Goal: Task Accomplishment & Management: Manage account settings

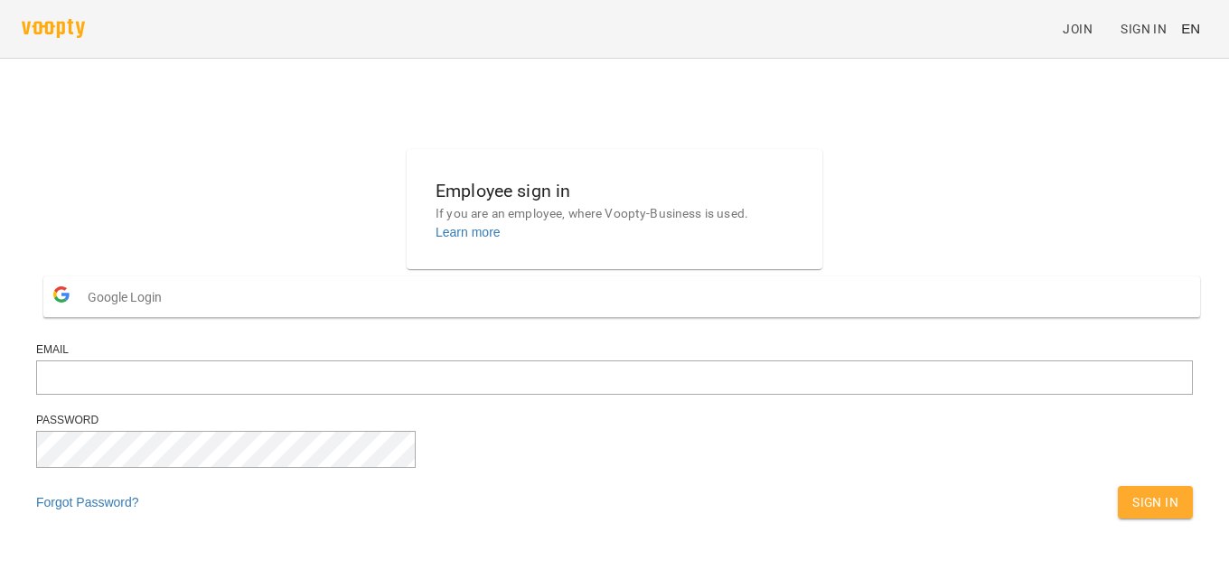
scroll to position [63, 0]
type input "**********"
click at [1132, 492] on span "Sign In" at bounding box center [1155, 503] width 46 height 22
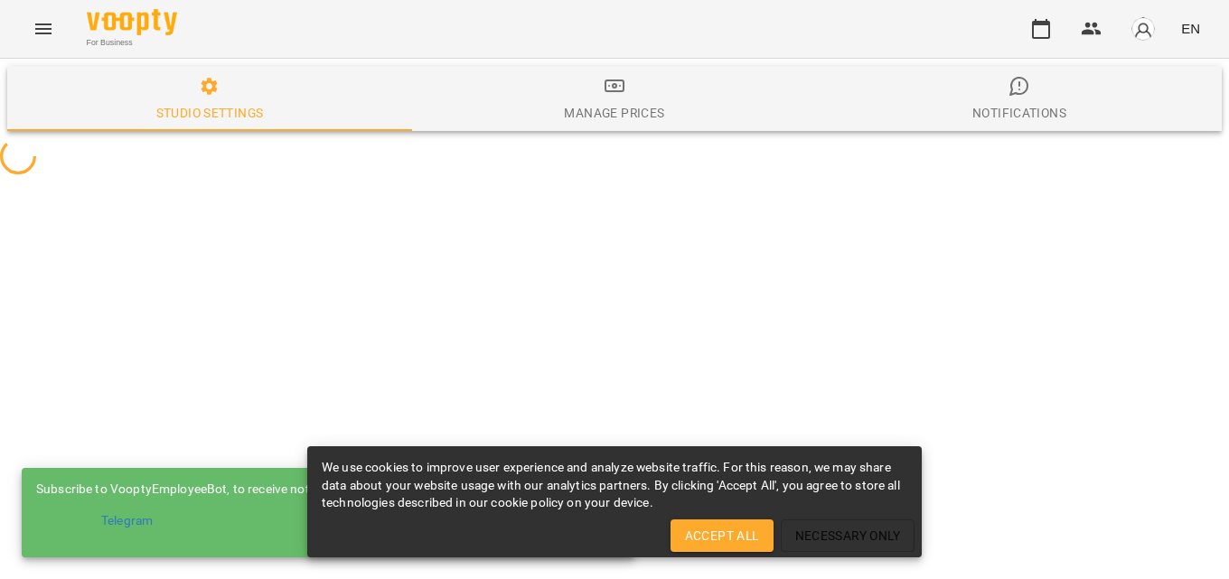
click at [730, 526] on span "Accept All" at bounding box center [722, 536] width 74 height 22
select select "**"
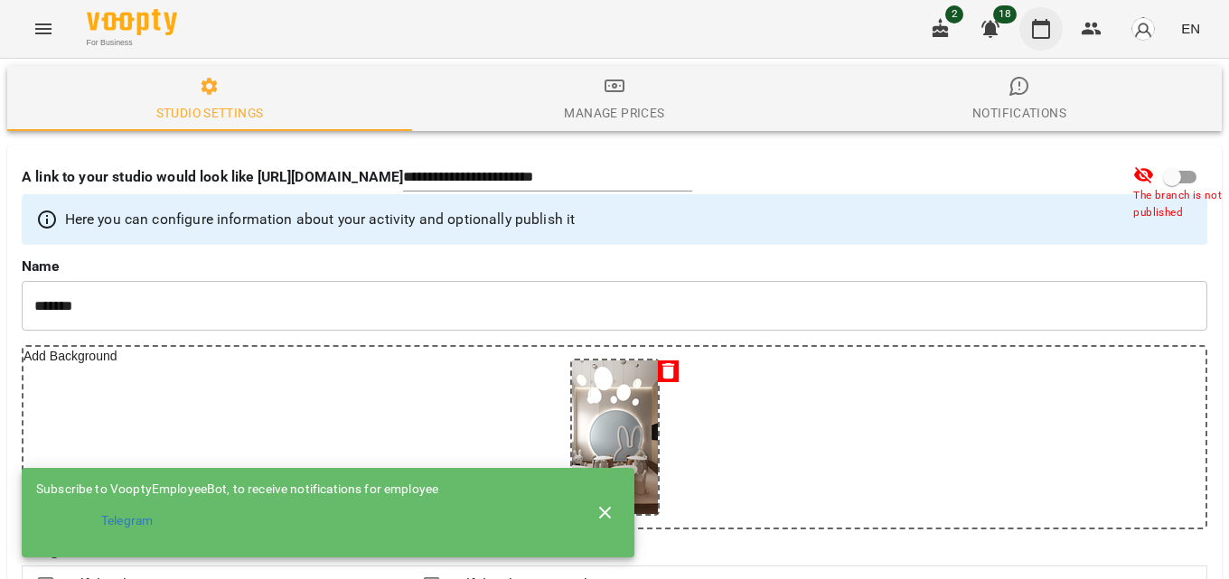
click at [1043, 37] on icon "button" at bounding box center [1041, 29] width 18 height 20
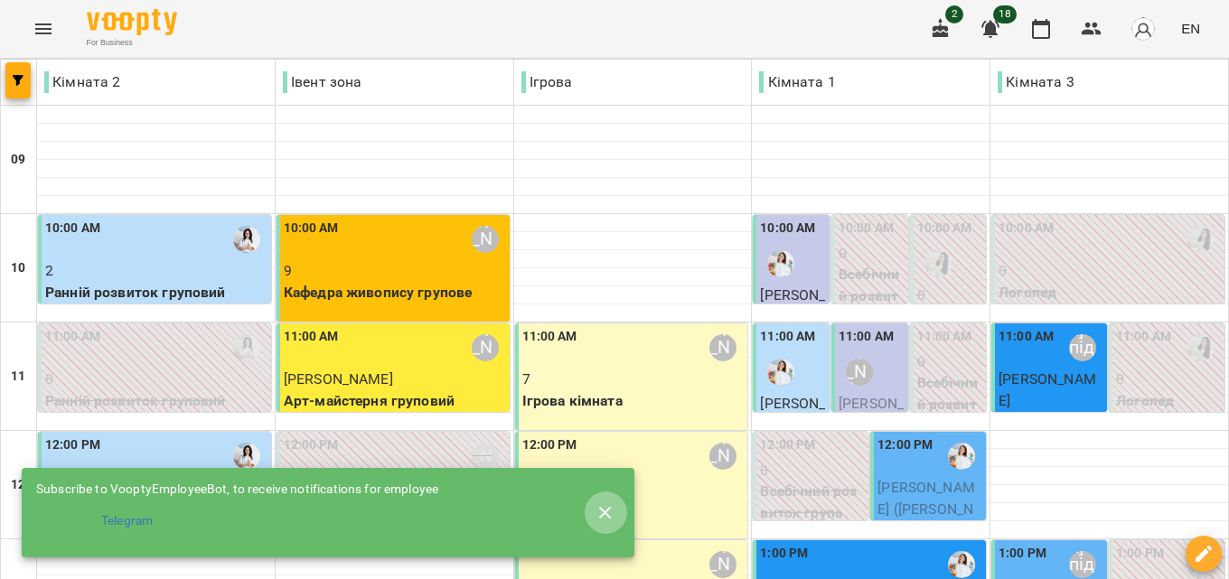
click at [610, 511] on icon "button" at bounding box center [606, 513] width 22 height 22
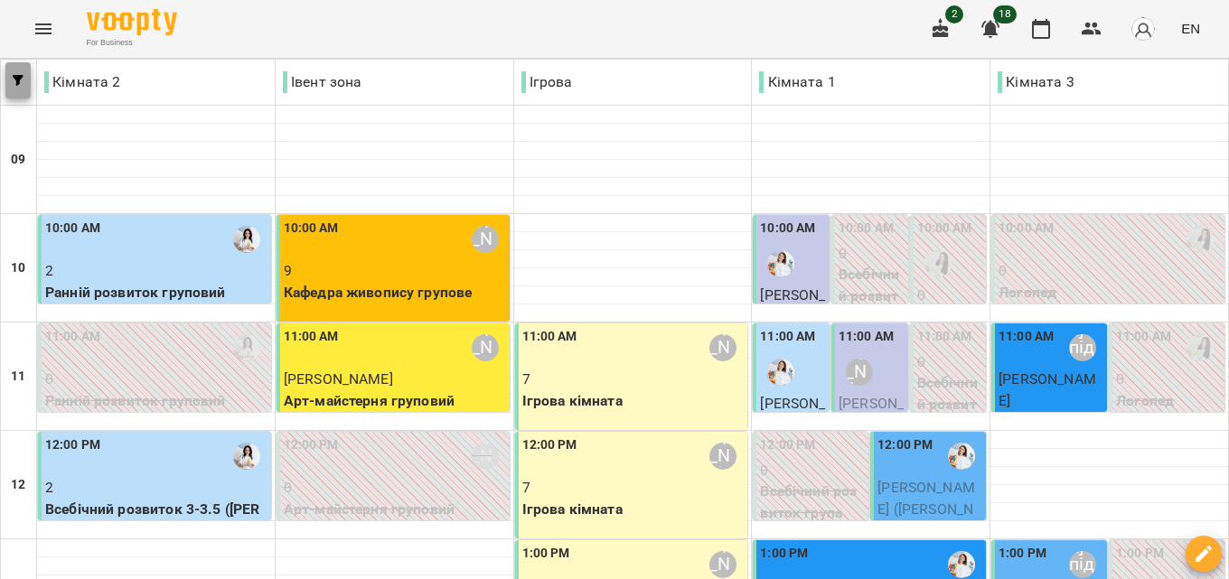
click at [15, 76] on icon "button" at bounding box center [18, 80] width 11 height 11
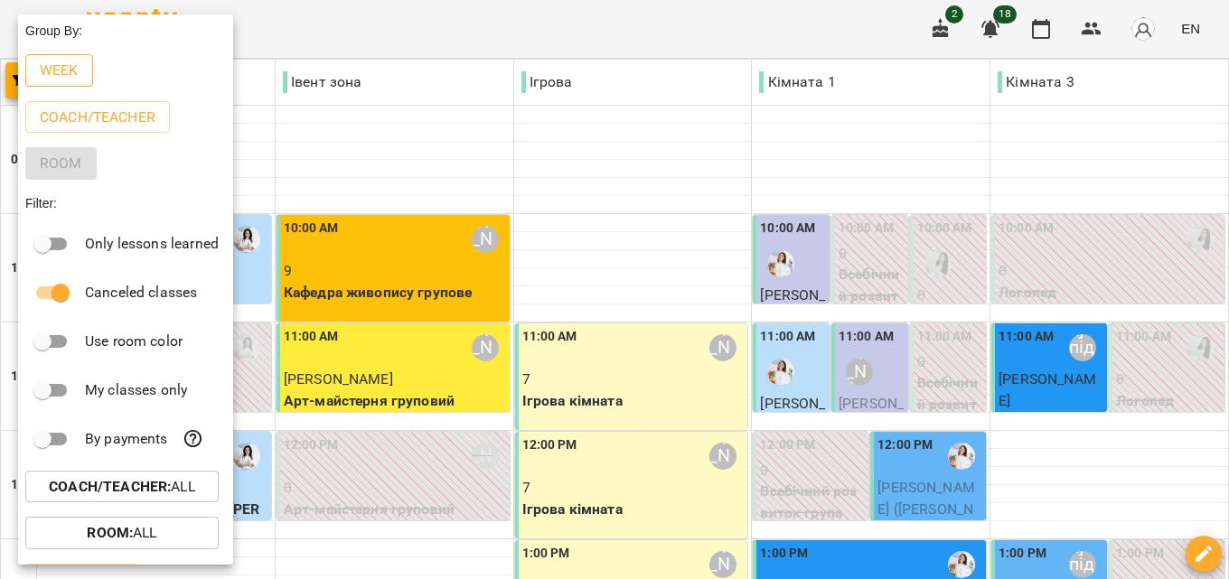
click at [64, 68] on p "Week" at bounding box center [59, 71] width 39 height 22
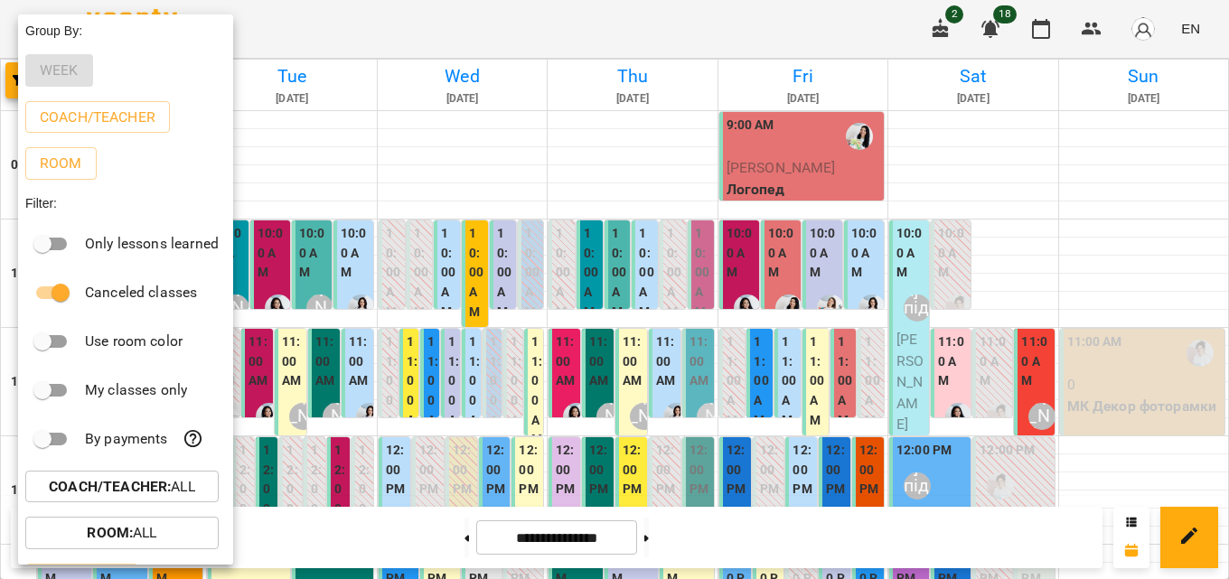
click at [597, 23] on div at bounding box center [614, 289] width 1229 height 579
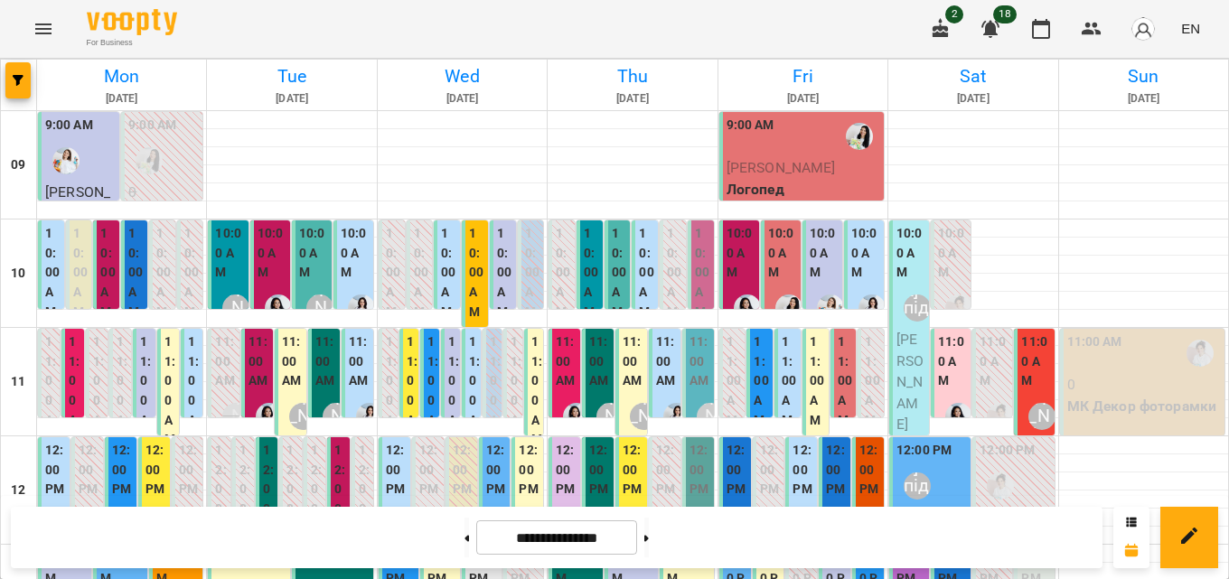
click at [1199, 28] on span "EN" at bounding box center [1190, 28] width 19 height 19
click at [1172, 108] on div "Українська" at bounding box center [1157, 102] width 92 height 33
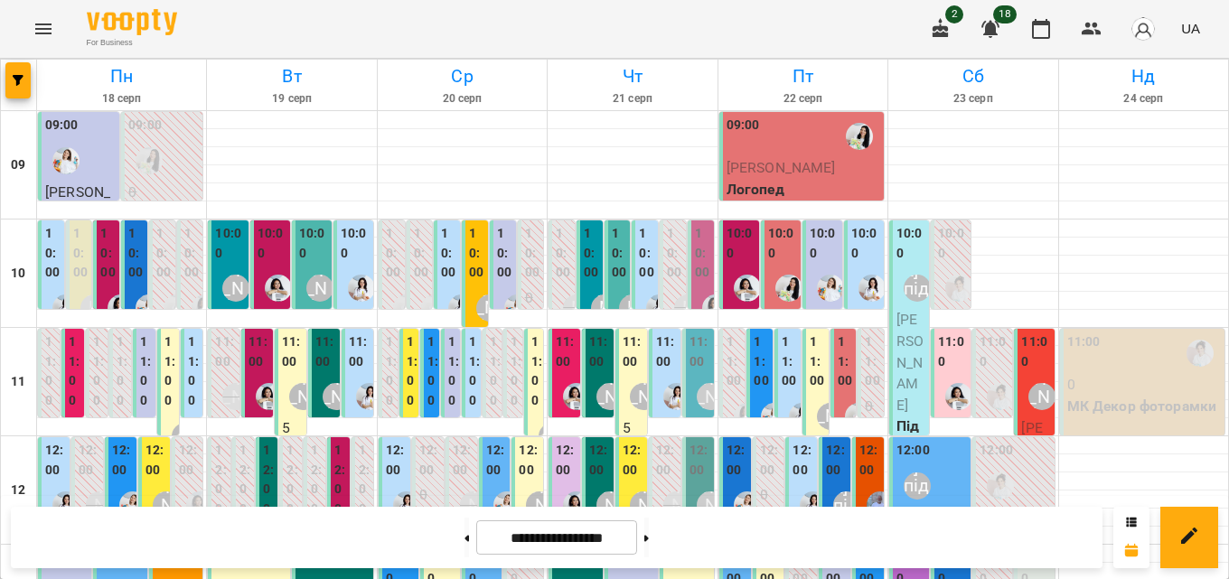
scroll to position [716, 0]
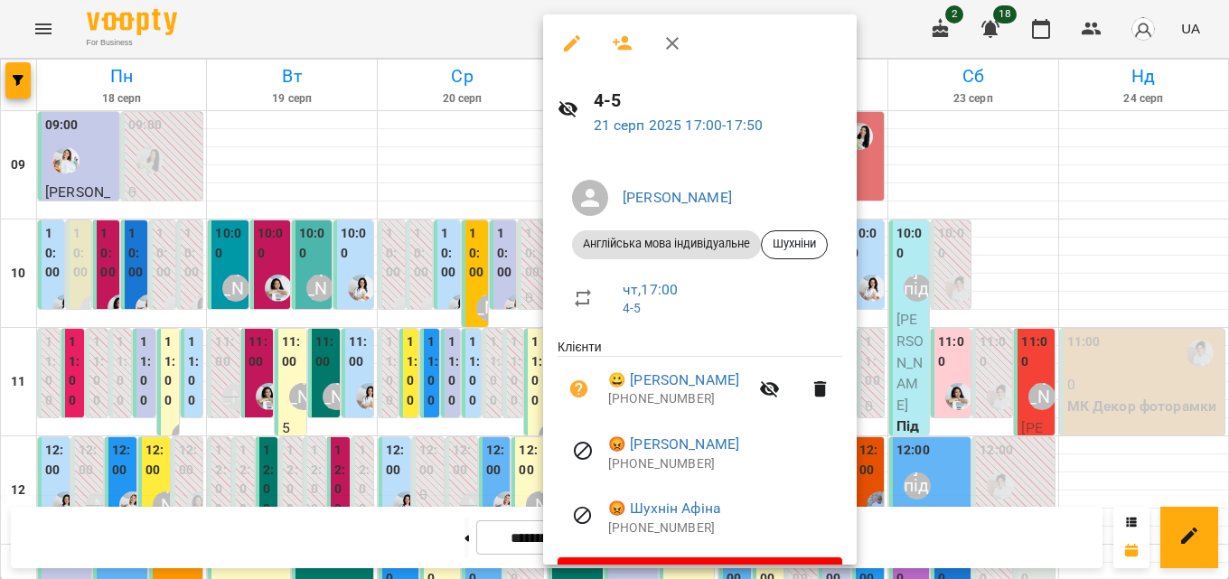
click at [683, 36] on button "button" at bounding box center [672, 43] width 43 height 43
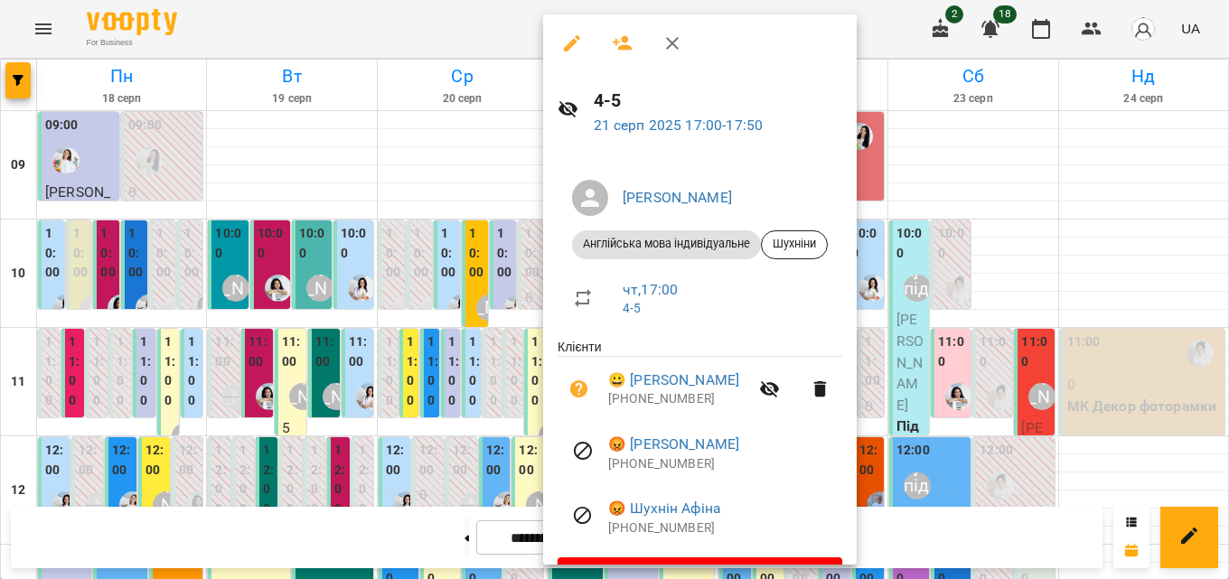
click at [671, 42] on icon "button" at bounding box center [672, 43] width 13 height 13
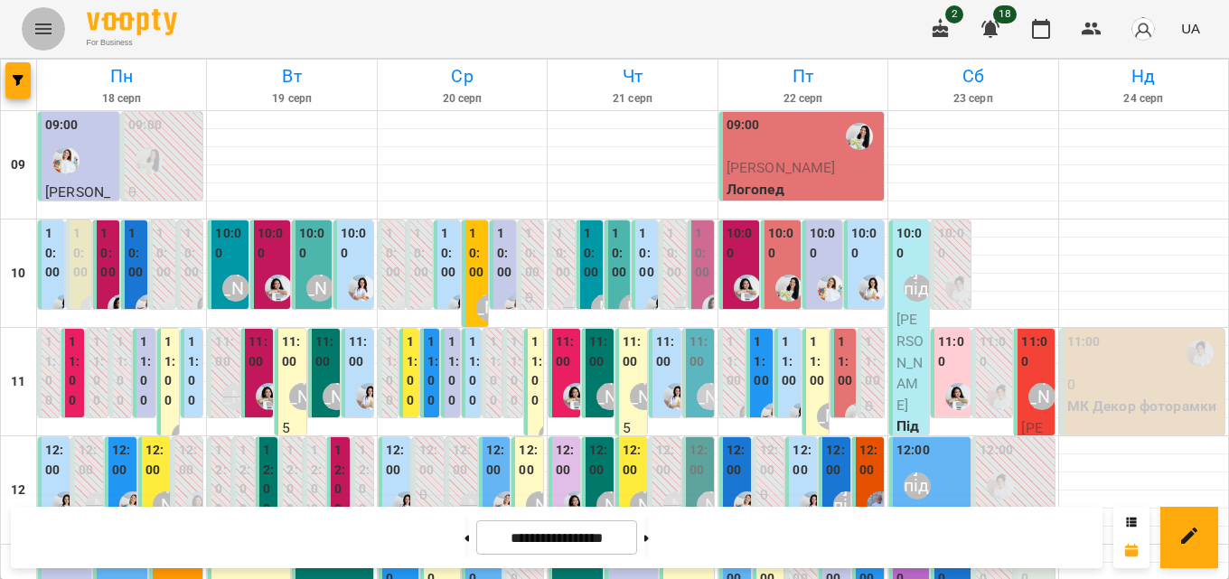
click at [42, 33] on icon "Menu" at bounding box center [43, 28] width 16 height 11
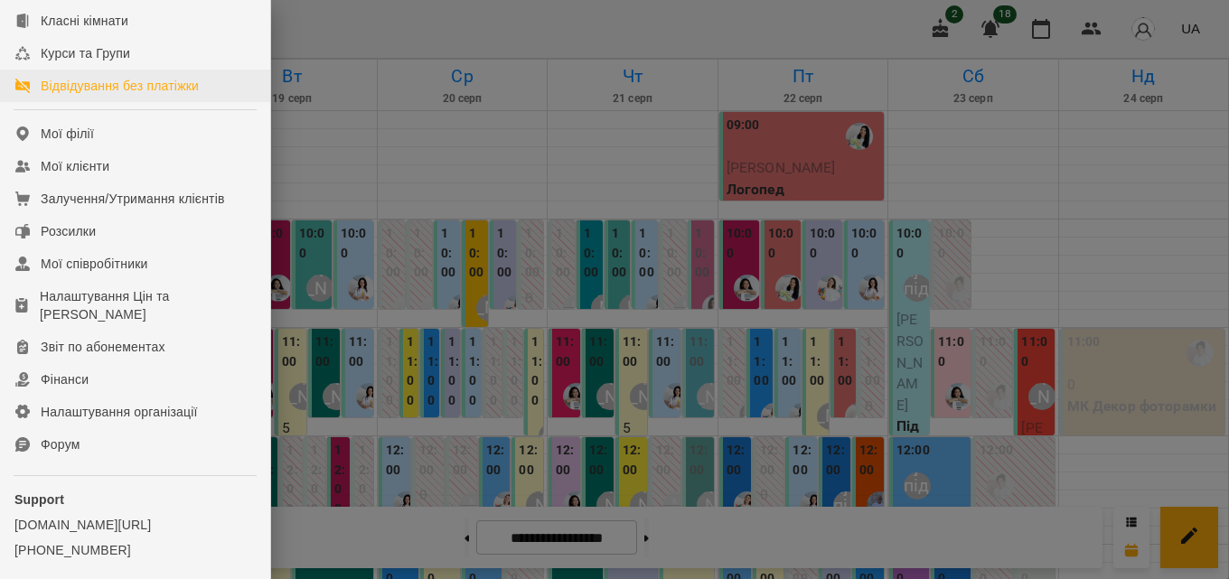
scroll to position [271, 0]
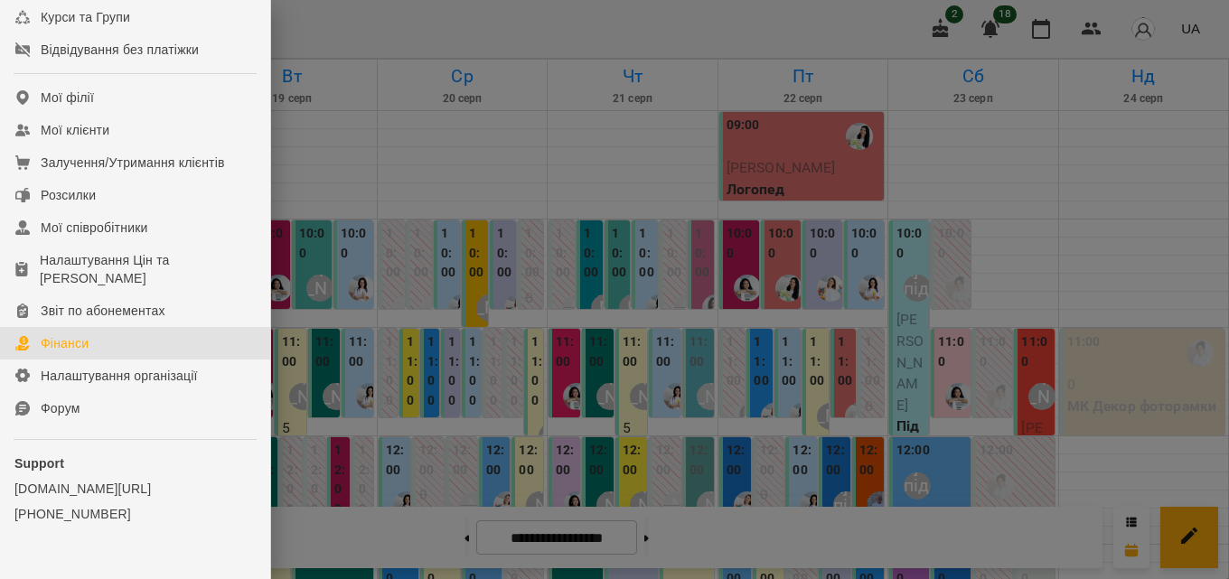
click at [69, 352] on div "Фінанси" at bounding box center [65, 343] width 48 height 18
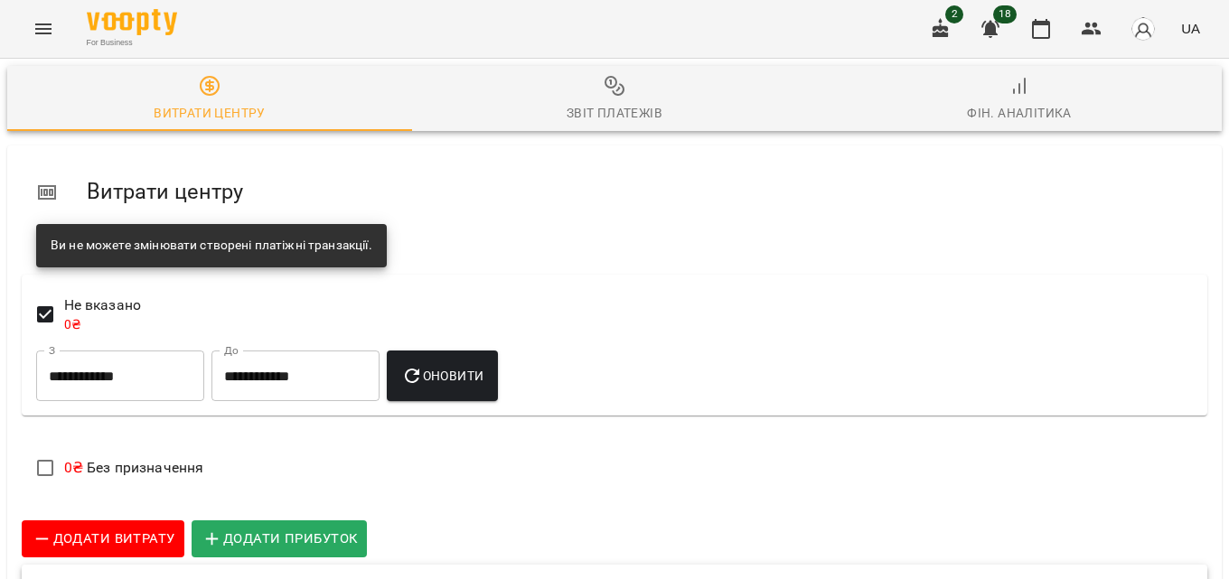
click at [574, 108] on div "Звіт платежів" at bounding box center [615, 113] width 96 height 22
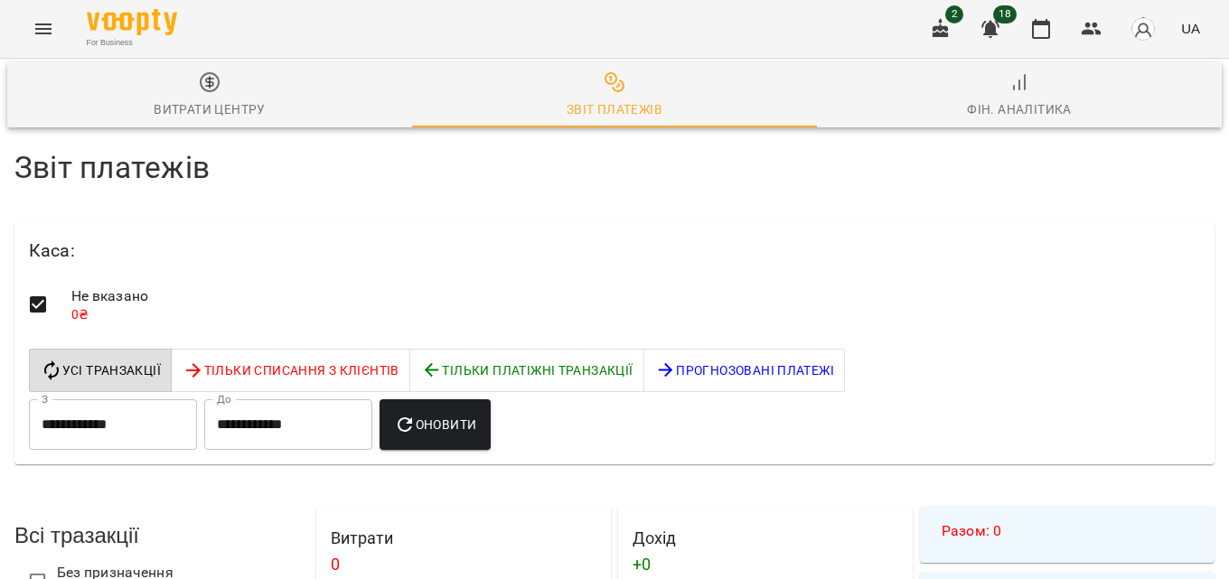
scroll to position [90, 0]
click at [1044, 22] on icon "button" at bounding box center [1041, 29] width 18 height 20
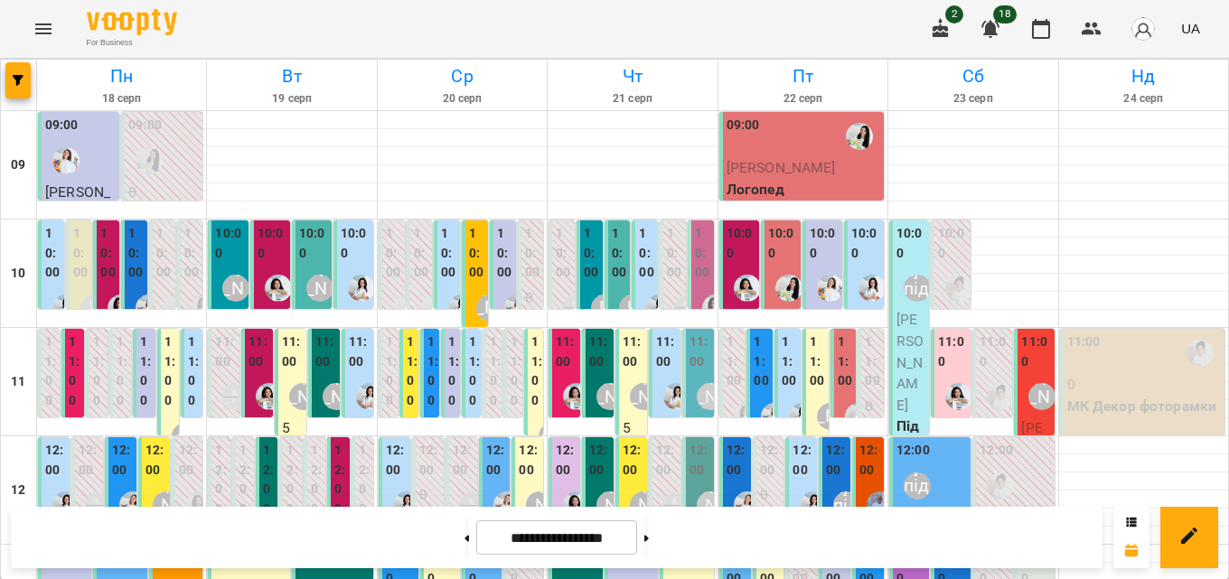
click at [584, 260] on label "10:00" at bounding box center [591, 253] width 15 height 59
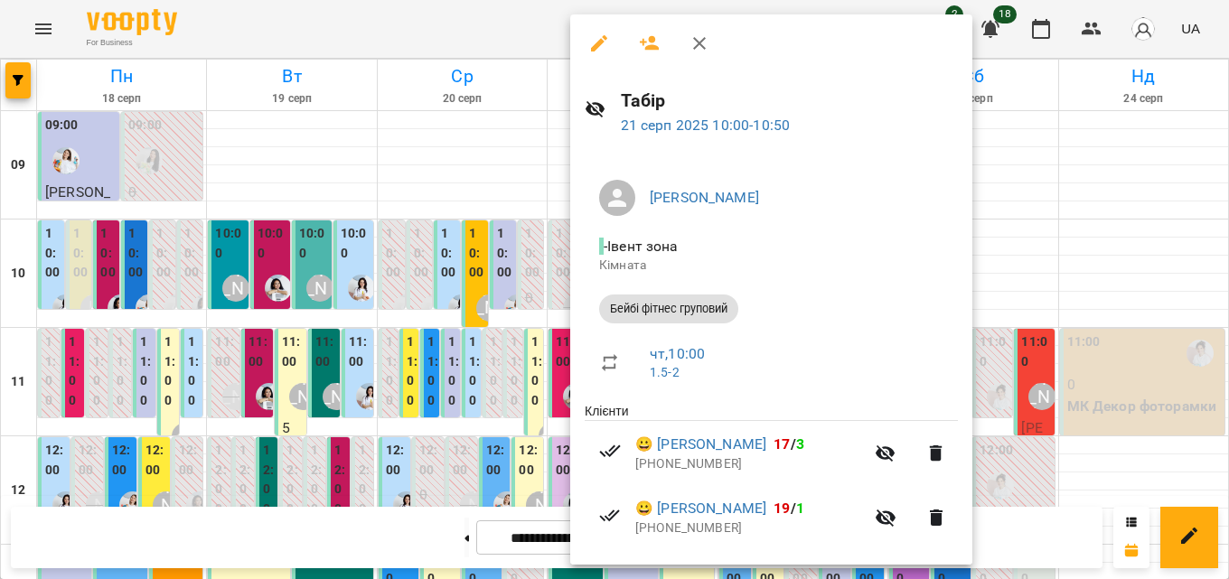
click at [695, 48] on icon "button" at bounding box center [699, 43] width 13 height 13
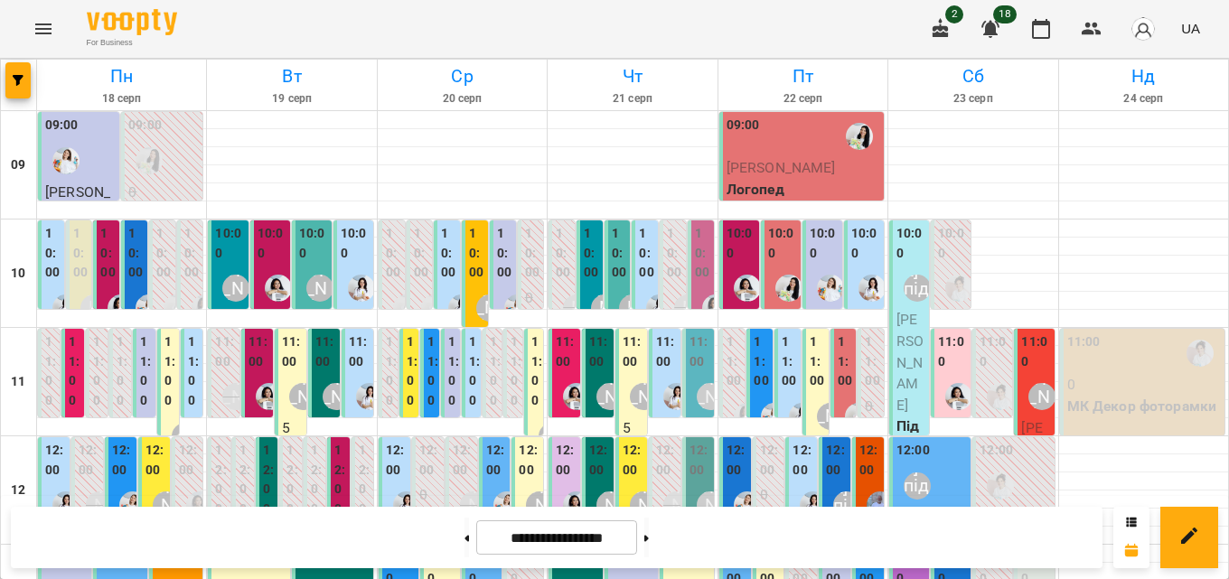
click at [48, 27] on icon "Menu" at bounding box center [44, 29] width 22 height 22
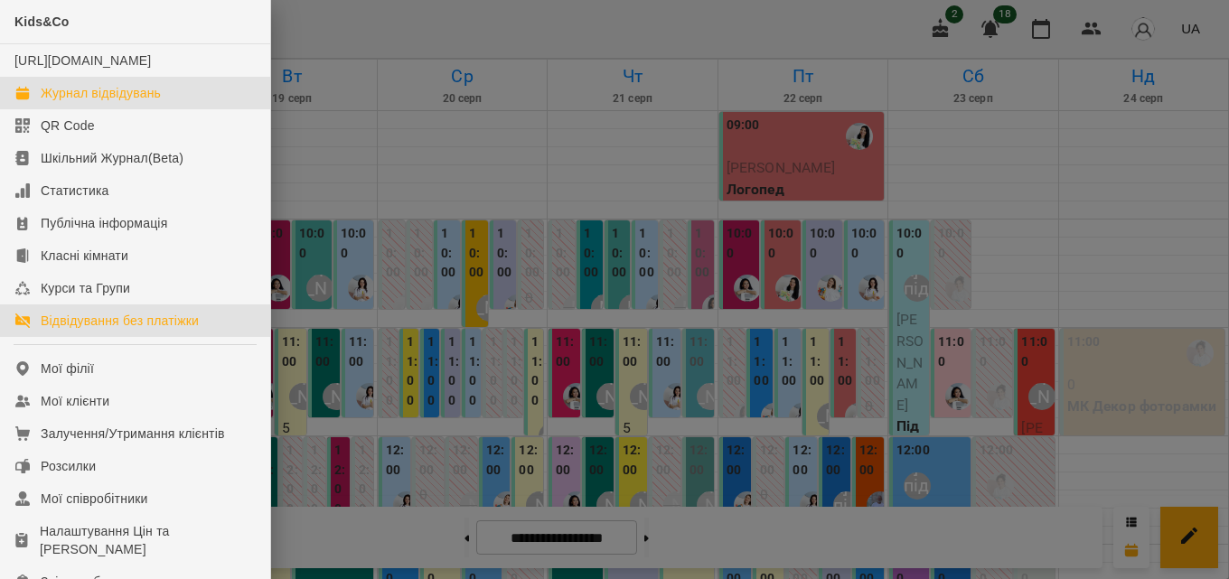
click at [92, 330] on div "Відвідування без платіжки" at bounding box center [120, 321] width 158 height 18
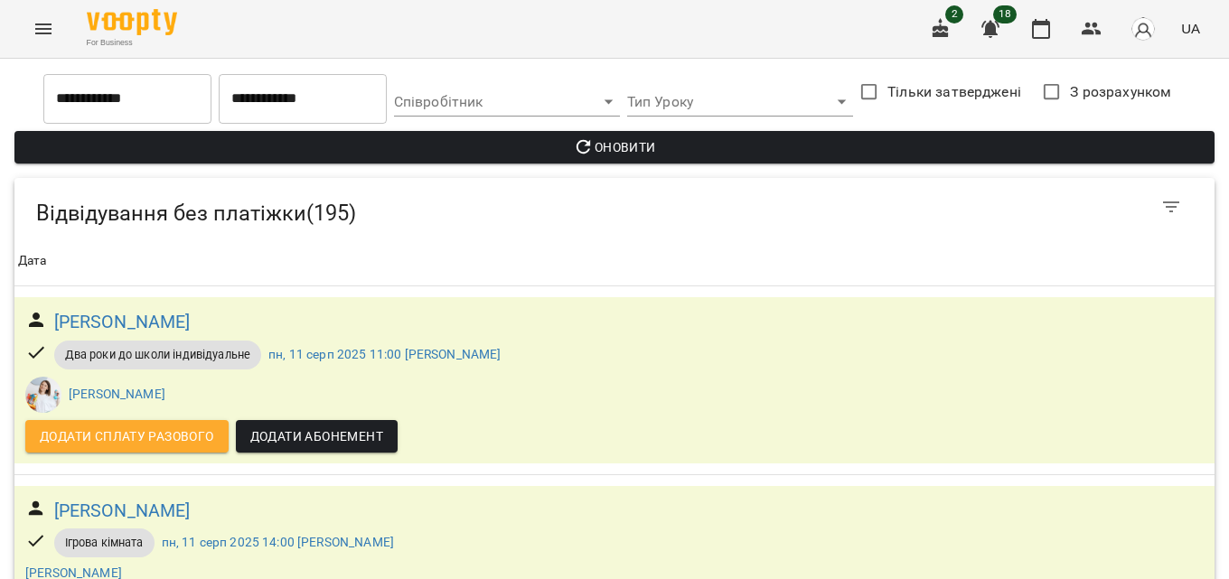
click at [306, 98] on input "**********" at bounding box center [303, 98] width 168 height 51
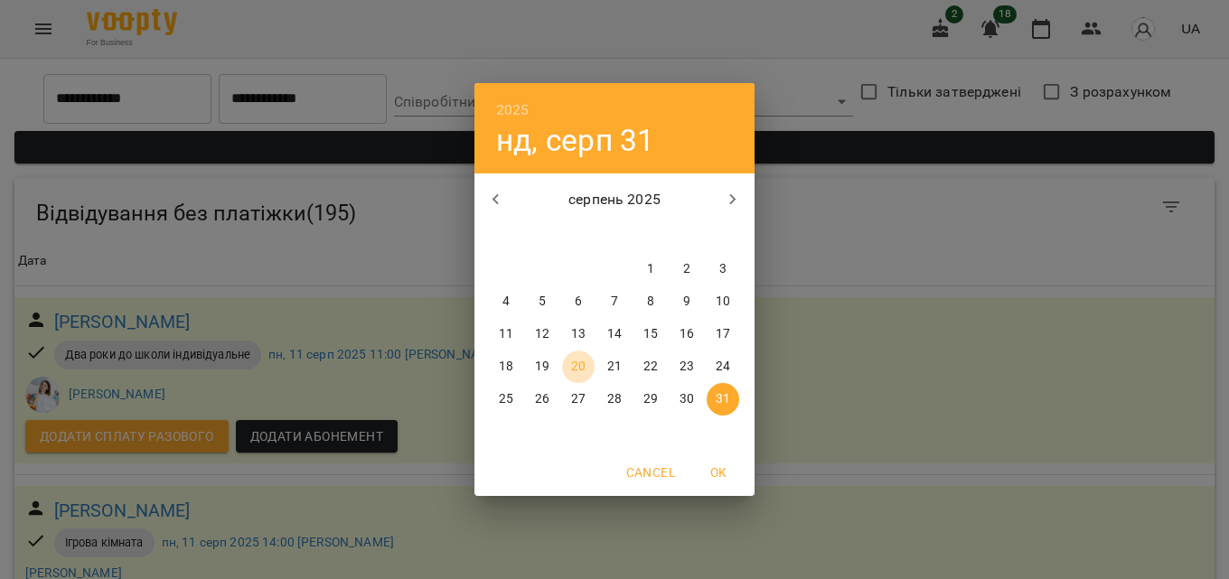
click at [577, 365] on p "20" at bounding box center [578, 367] width 14 height 18
type input "**********"
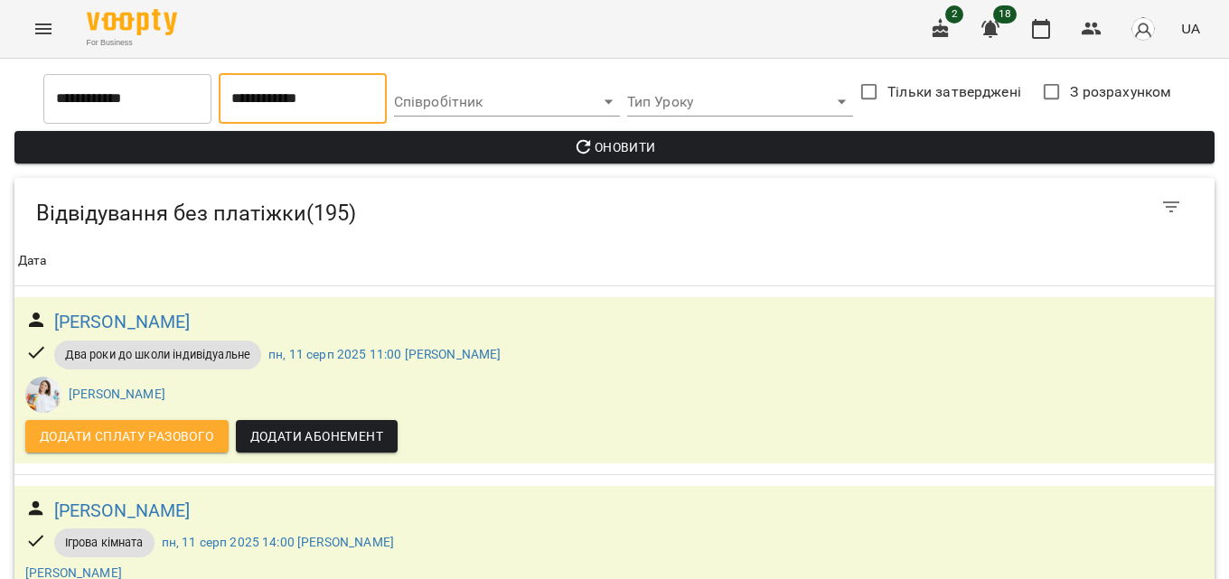
click at [541, 140] on span "Оновити" at bounding box center [614, 147] width 1171 height 22
click at [1029, 38] on button "button" at bounding box center [1040, 28] width 43 height 43
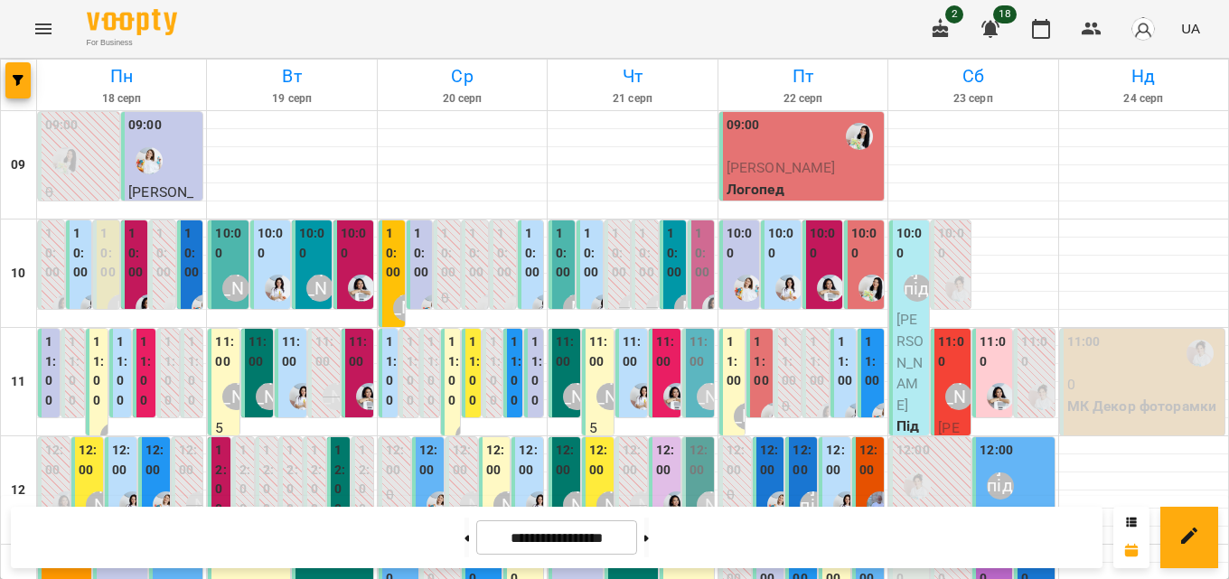
click at [417, 260] on label "10:00" at bounding box center [421, 253] width 15 height 59
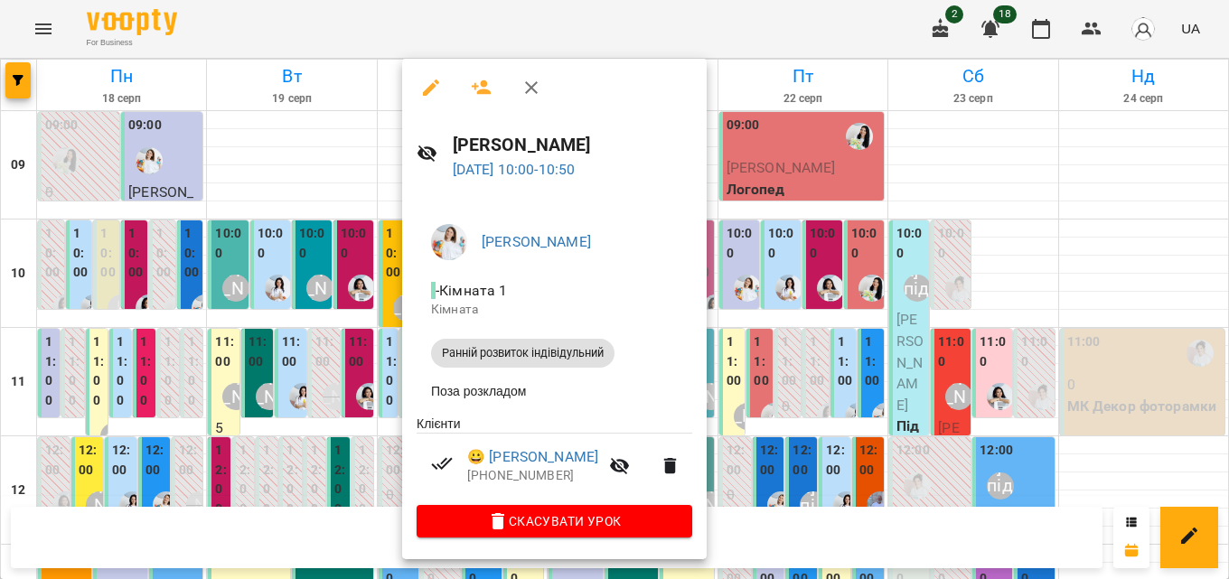
click at [536, 89] on icon "button" at bounding box center [531, 88] width 22 height 22
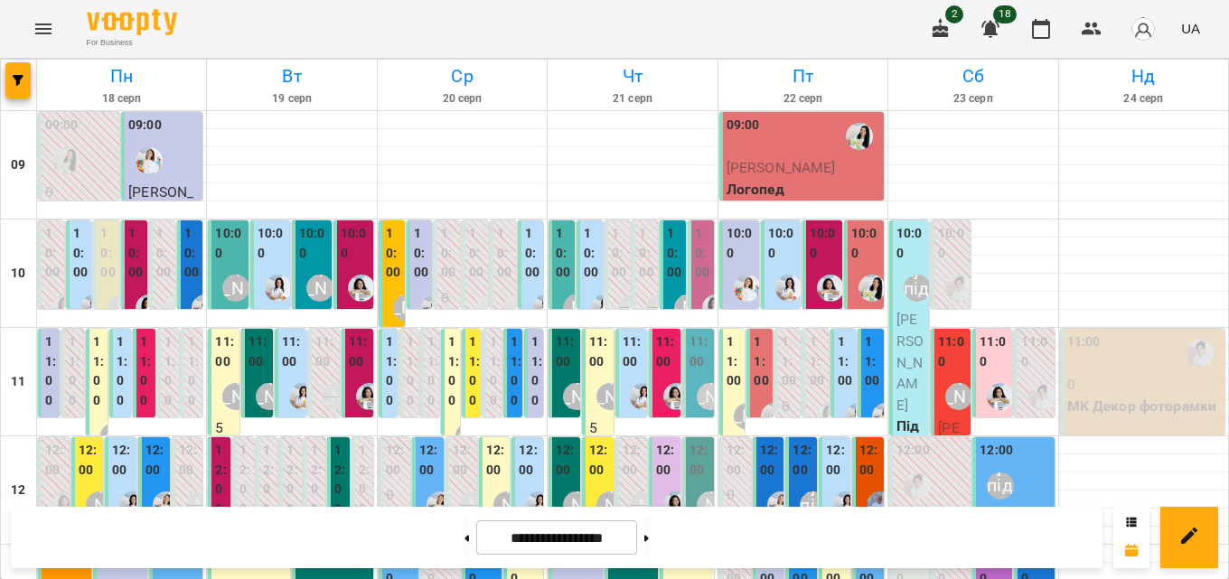
click at [511, 374] on label "11:00" at bounding box center [516, 372] width 11 height 78
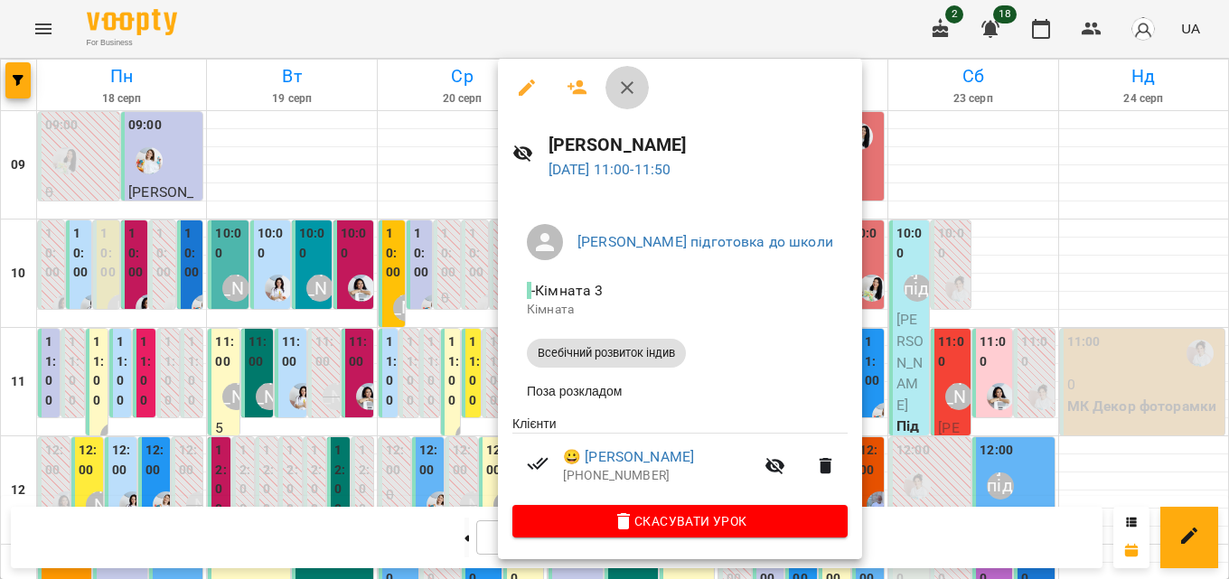
click at [620, 86] on icon "button" at bounding box center [627, 88] width 22 height 22
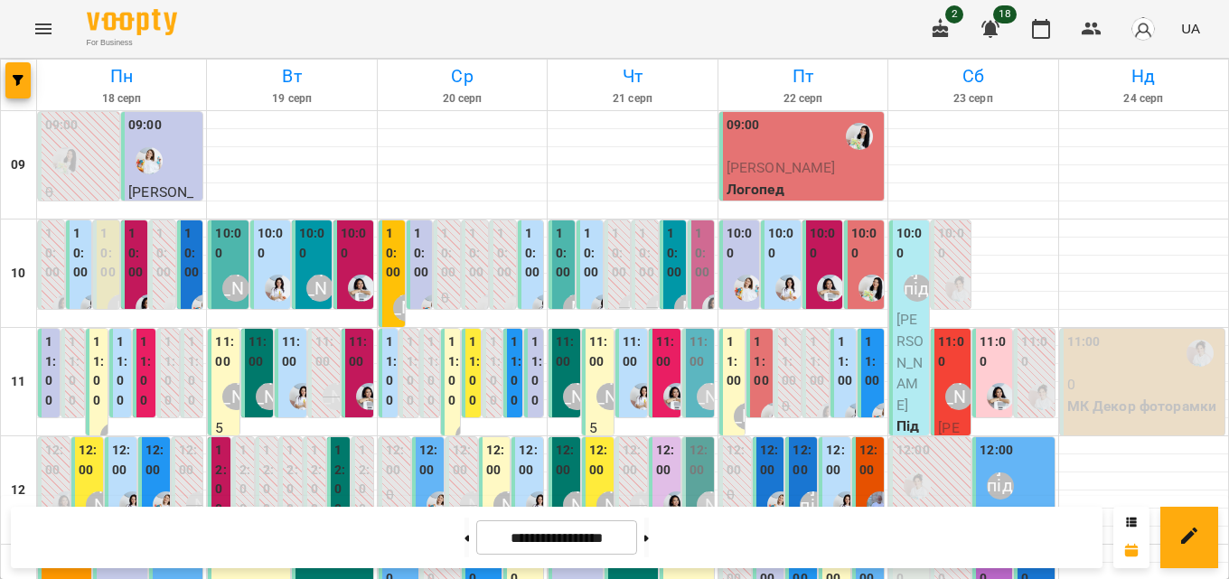
click at [416, 256] on label "10:00" at bounding box center [421, 253] width 15 height 59
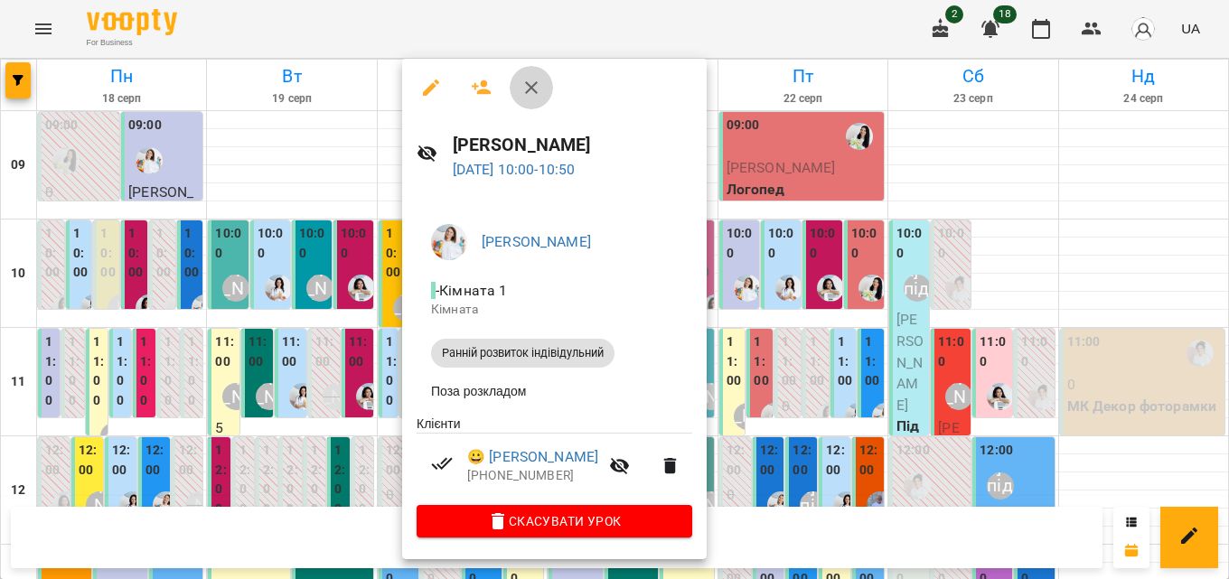
click at [550, 81] on button "button" at bounding box center [531, 87] width 43 height 43
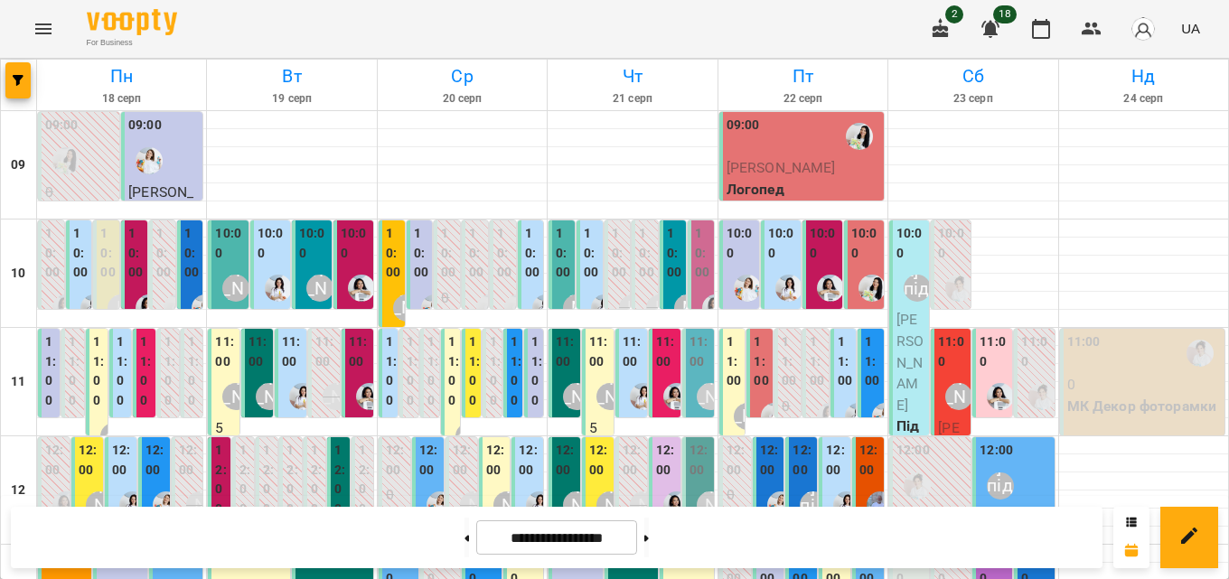
click at [533, 256] on label "10:00" at bounding box center [532, 253] width 15 height 59
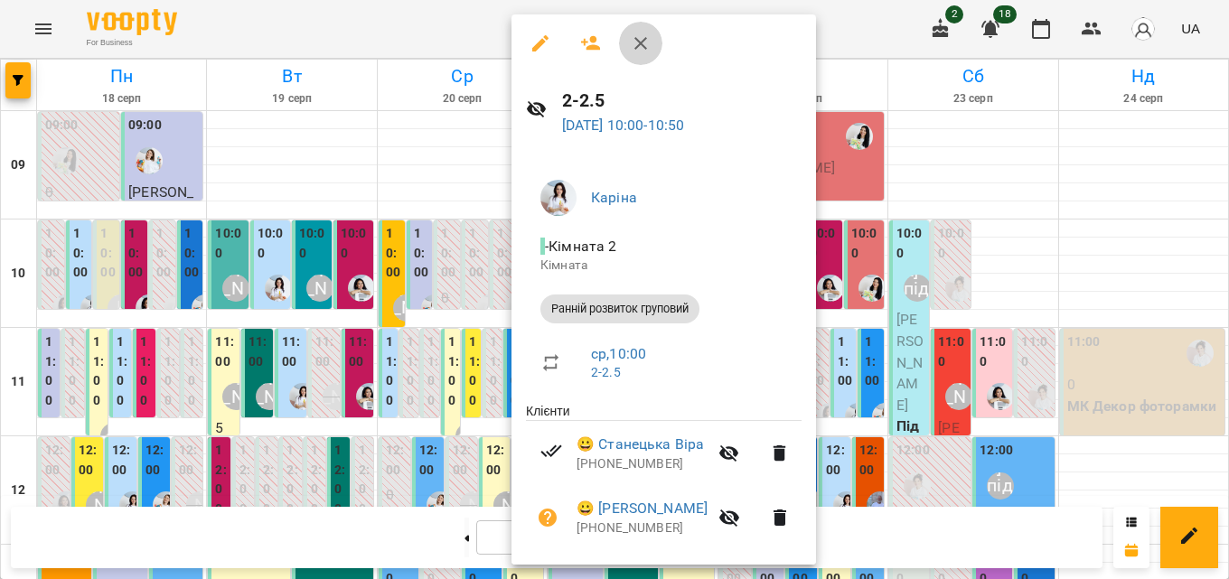
drag, startPoint x: 636, startPoint y: 49, endPoint x: 240, endPoint y: 446, distance: 561.0
click at [637, 48] on icon "button" at bounding box center [640, 43] width 13 height 13
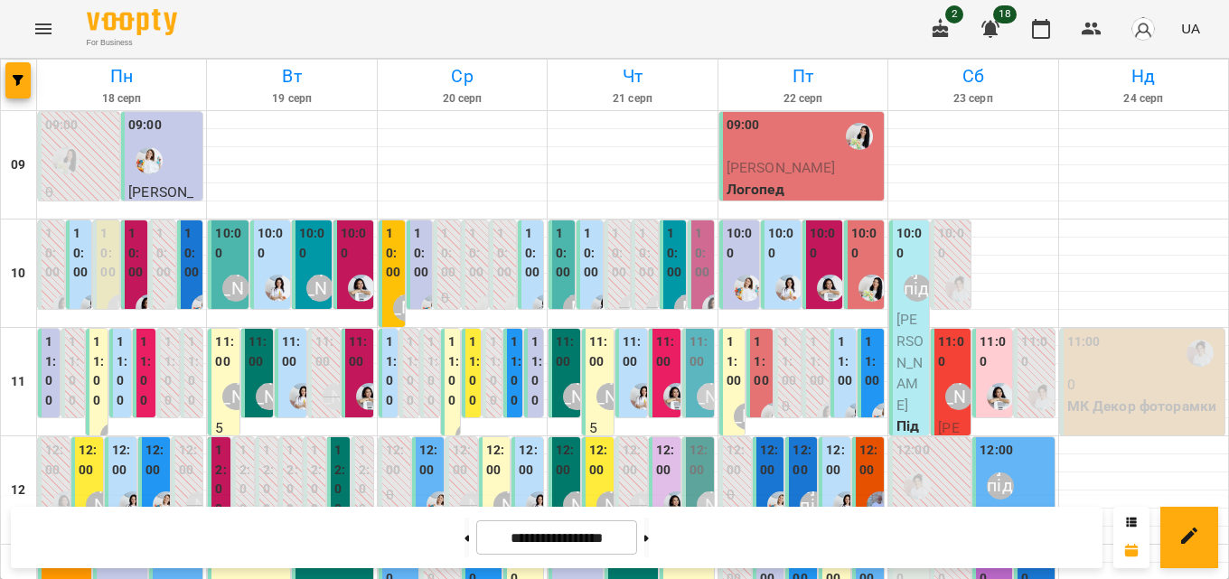
click at [392, 354] on label "11:00" at bounding box center [391, 372] width 11 height 78
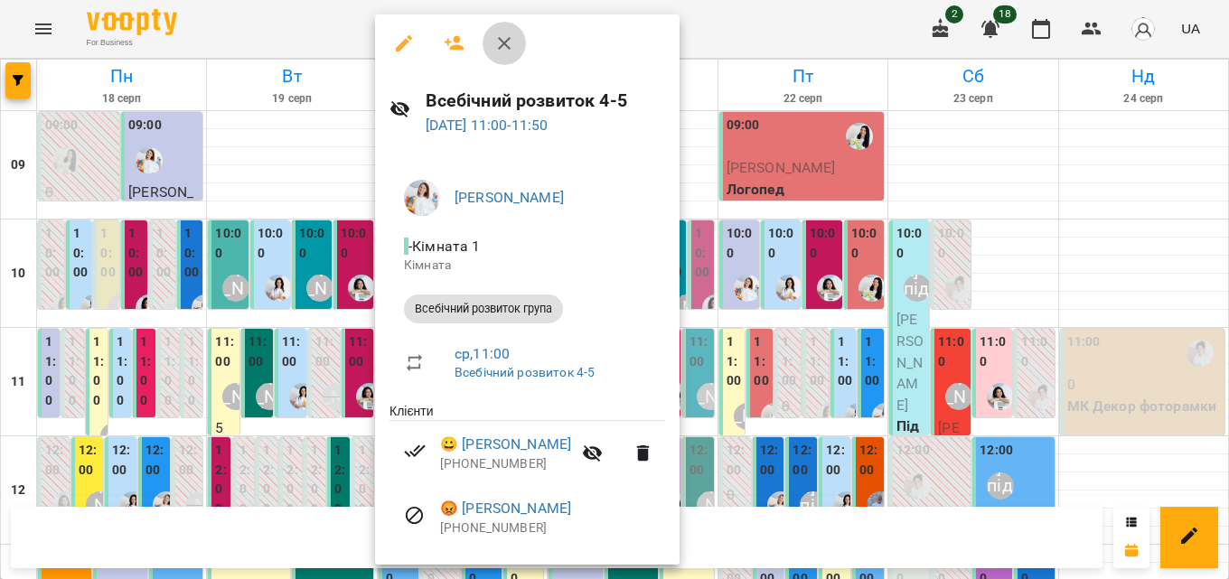
click at [511, 55] on button "button" at bounding box center [504, 43] width 43 height 43
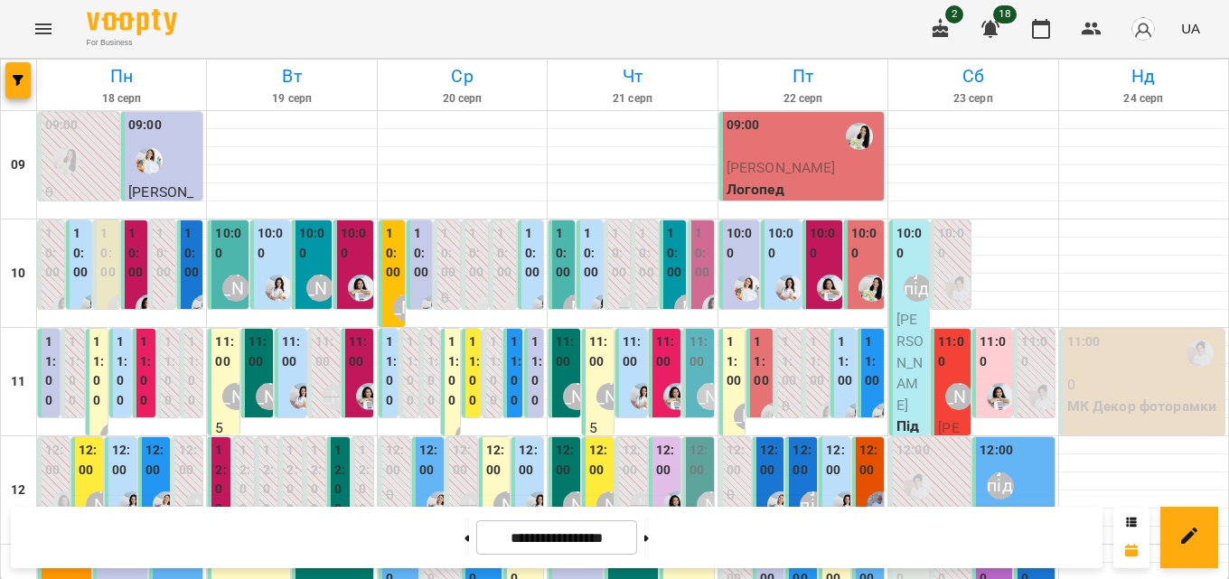
click at [450, 363] on label "11:00" at bounding box center [453, 372] width 11 height 78
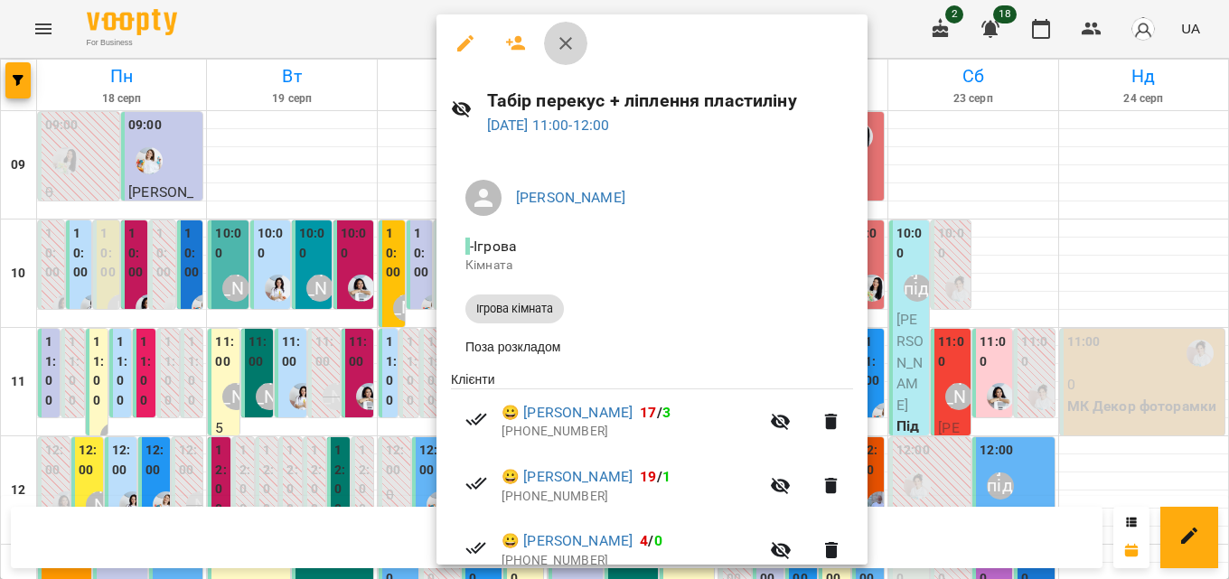
click at [554, 38] on button "button" at bounding box center [565, 43] width 43 height 43
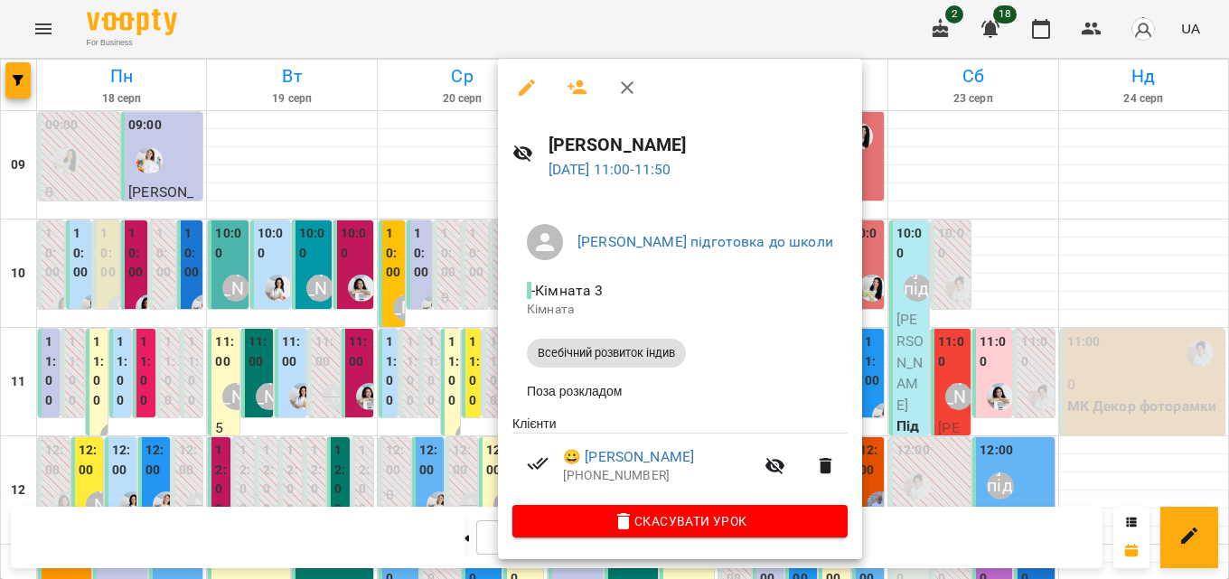
click at [628, 71] on button "button" at bounding box center [626, 87] width 43 height 43
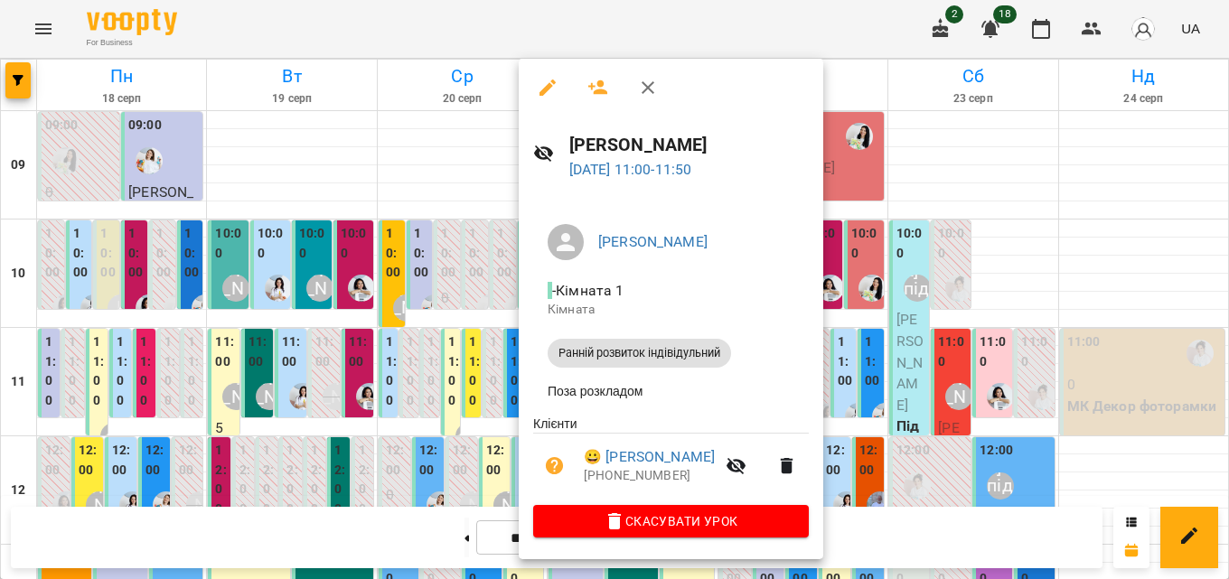
click at [659, 89] on button "button" at bounding box center [647, 87] width 43 height 43
